Goal: Information Seeking & Learning: Learn about a topic

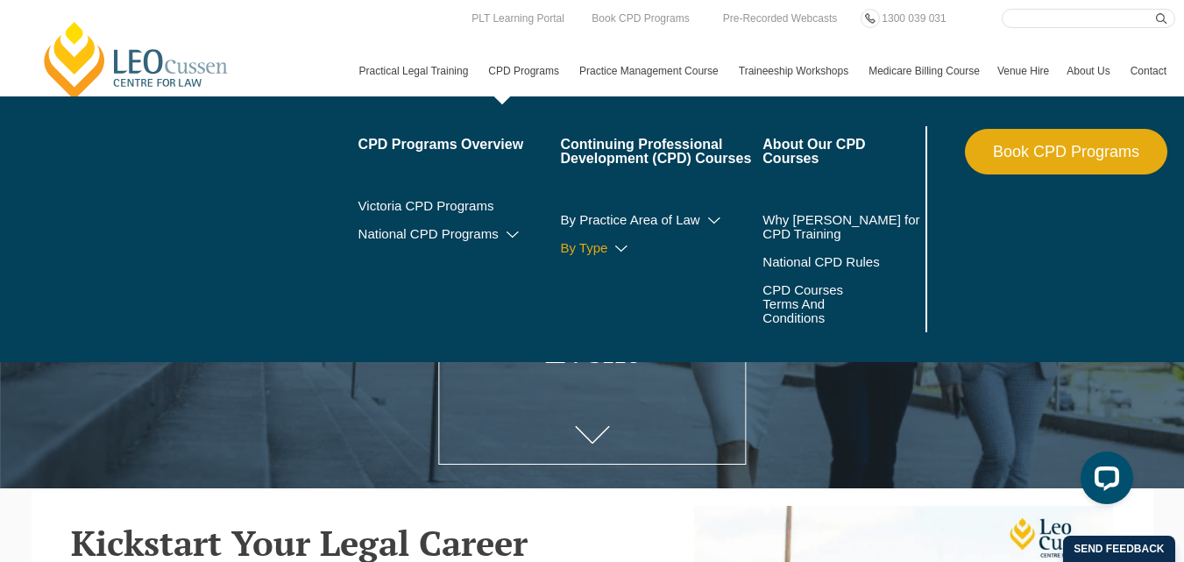
click at [613, 255] on icon at bounding box center [622, 249] width 18 height 12
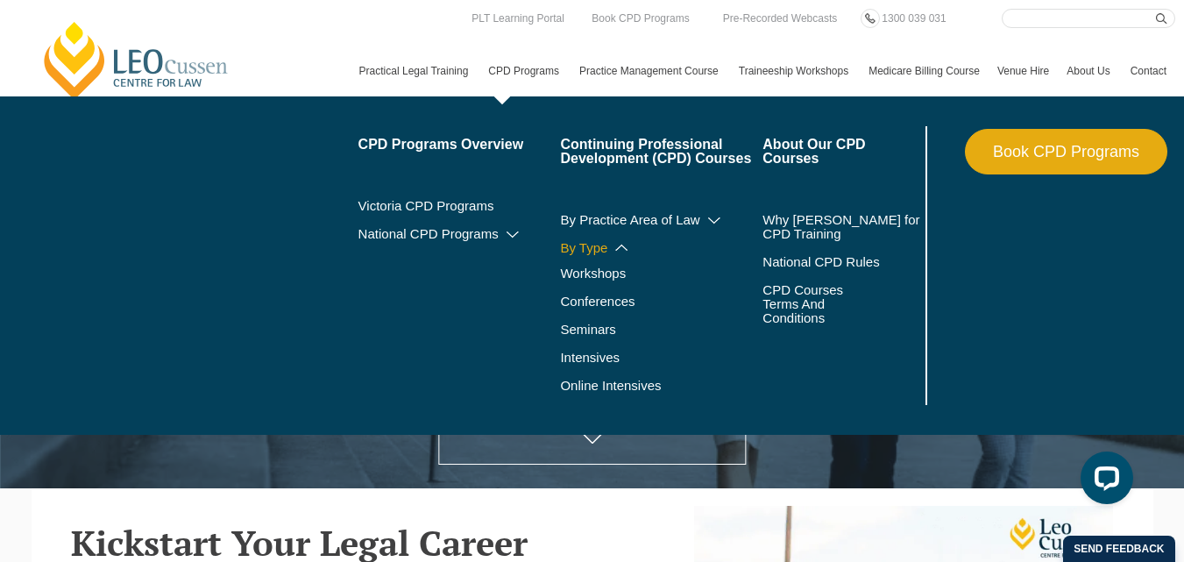
click at [613, 253] on icon at bounding box center [622, 247] width 18 height 12
